Goal: Task Accomplishment & Management: Manage account settings

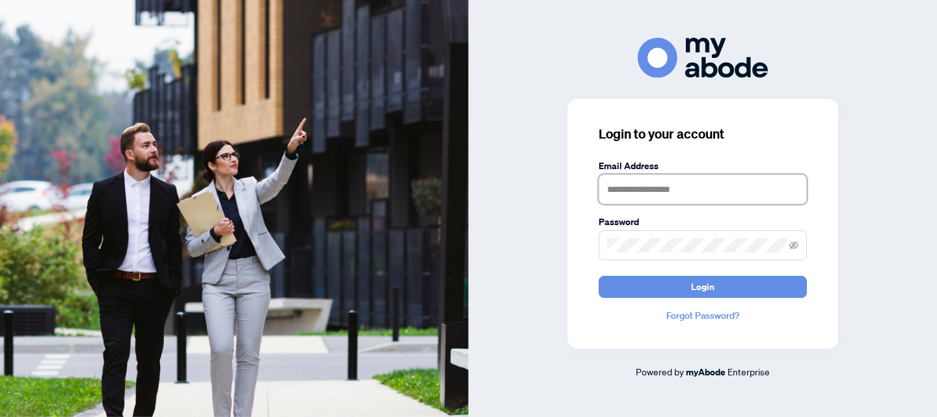
type input "**********"
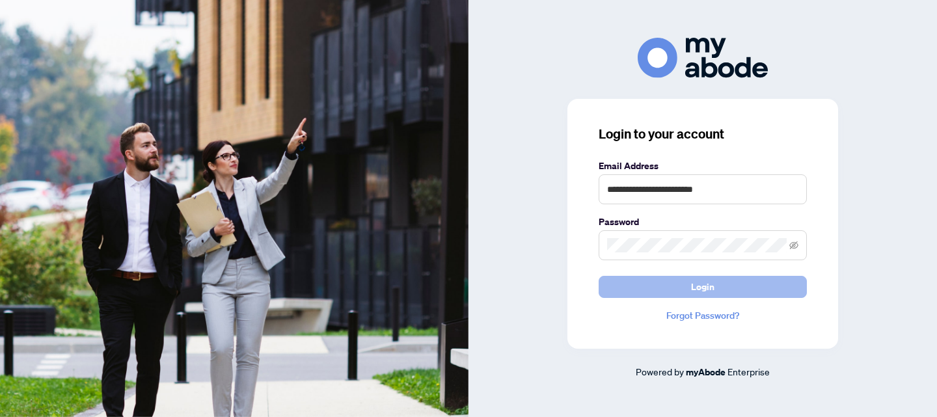
click at [679, 291] on button "Login" at bounding box center [702, 287] width 208 height 22
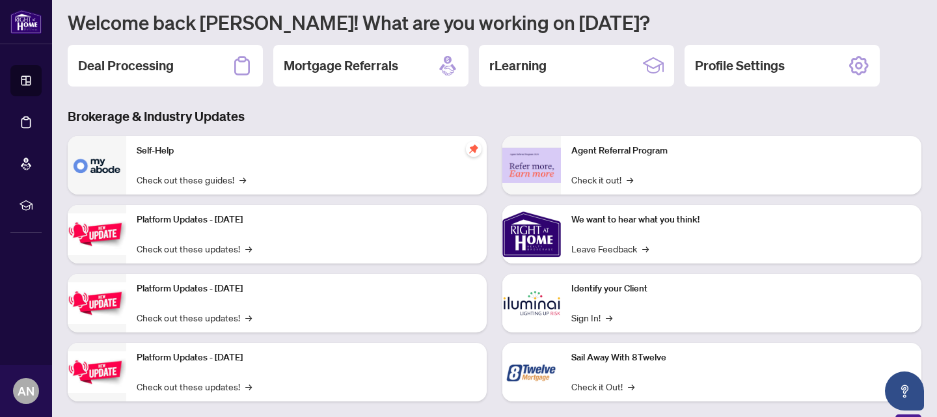
scroll to position [121, 0]
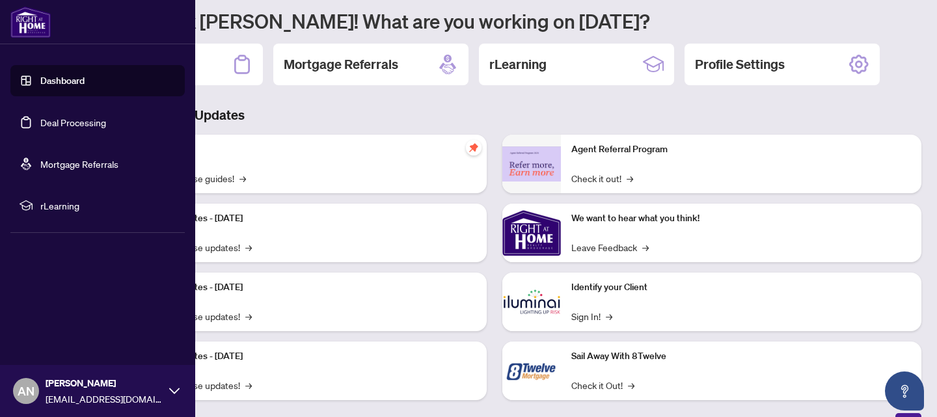
click at [105, 126] on link "Deal Processing" at bounding box center [73, 122] width 66 height 12
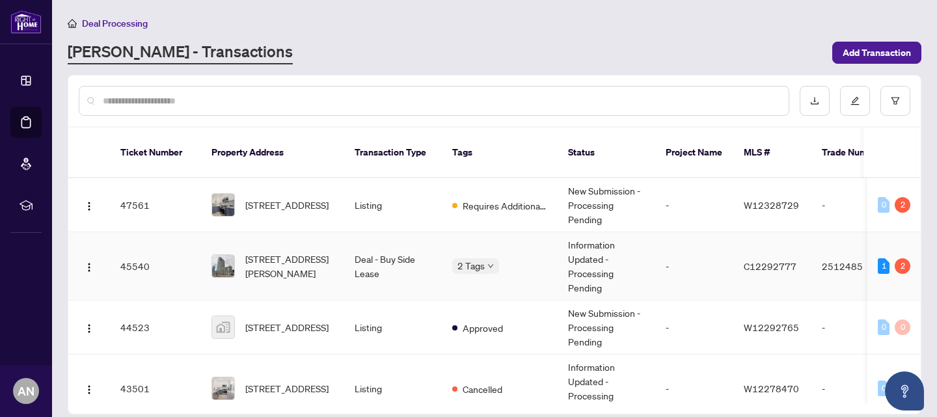
click at [443, 250] on td "2 Tags" at bounding box center [500, 266] width 116 height 68
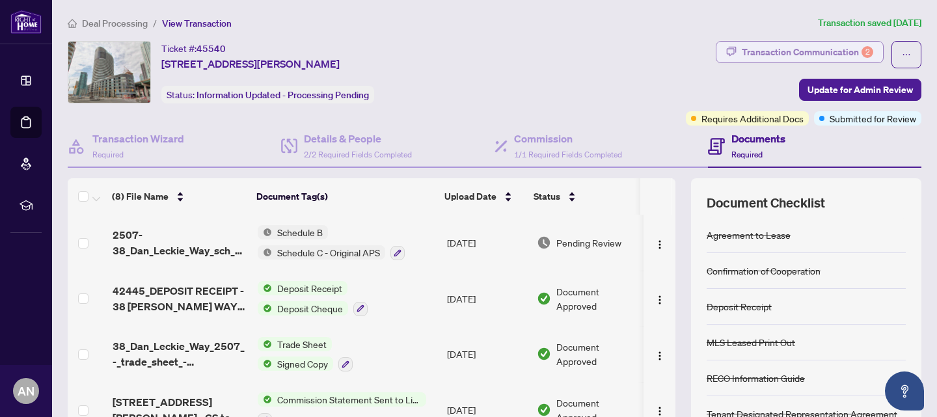
click at [791, 49] on div "Transaction Communication 2" at bounding box center [806, 52] width 131 height 21
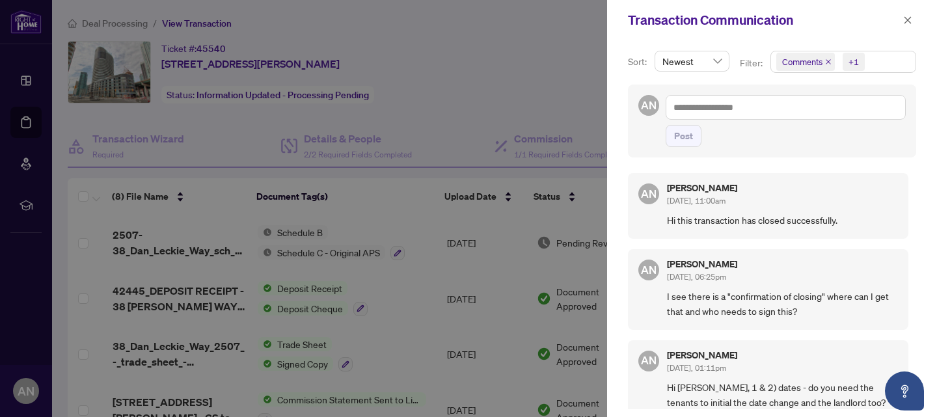
scroll to position [140, 0]
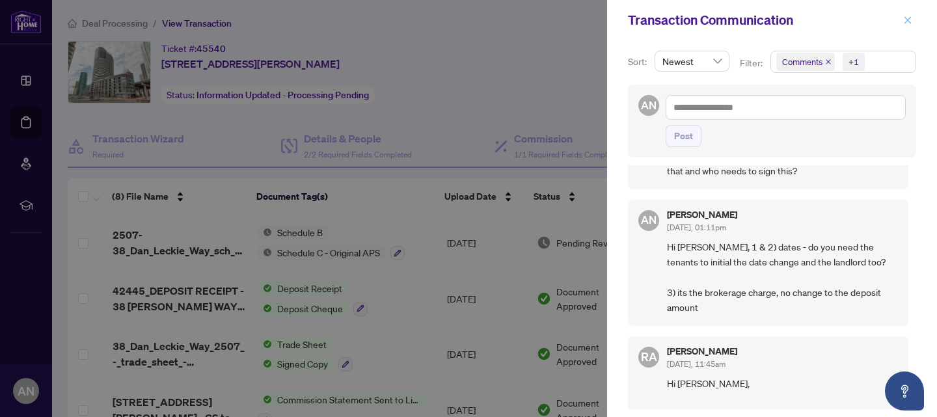
click at [903, 20] on icon "close" at bounding box center [907, 20] width 9 height 9
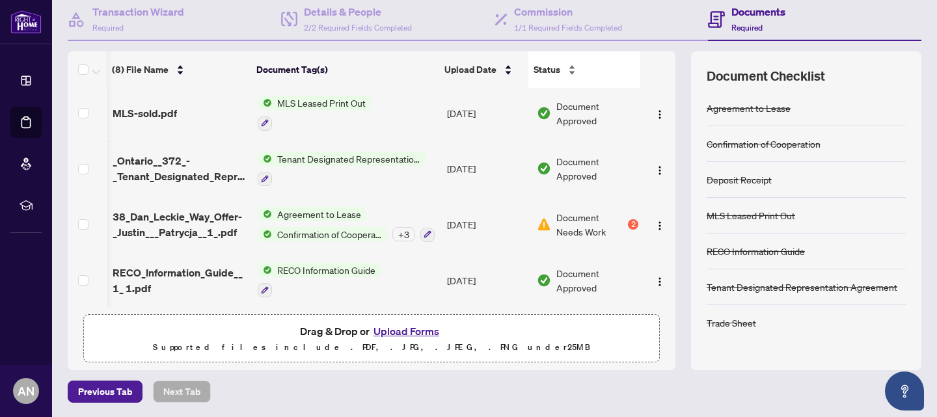
scroll to position [226, 0]
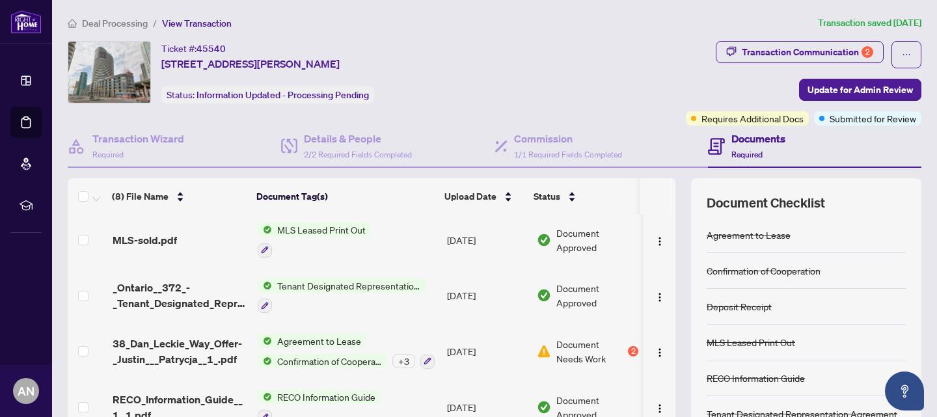
click at [613, 49] on div "Ticket #: 45540 [STREET_ADDRESS][PERSON_NAME] Status: Information Updated - Pro…" at bounding box center [374, 72] width 613 height 62
